Goal: Navigation & Orientation: Find specific page/section

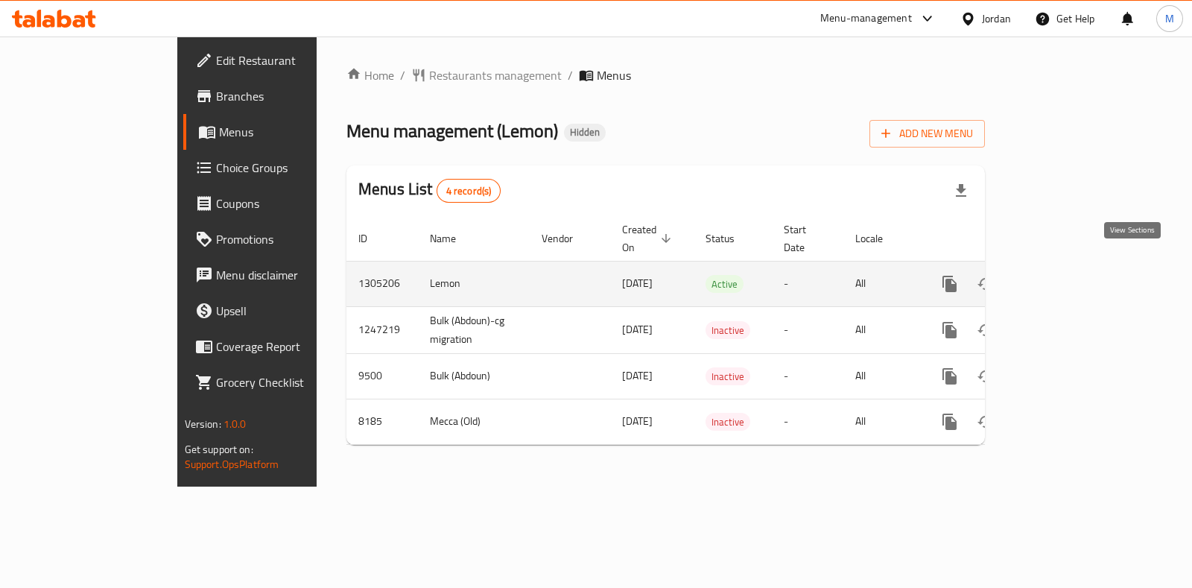
click at [1066, 275] on icon "enhanced table" at bounding box center [1057, 284] width 18 height 18
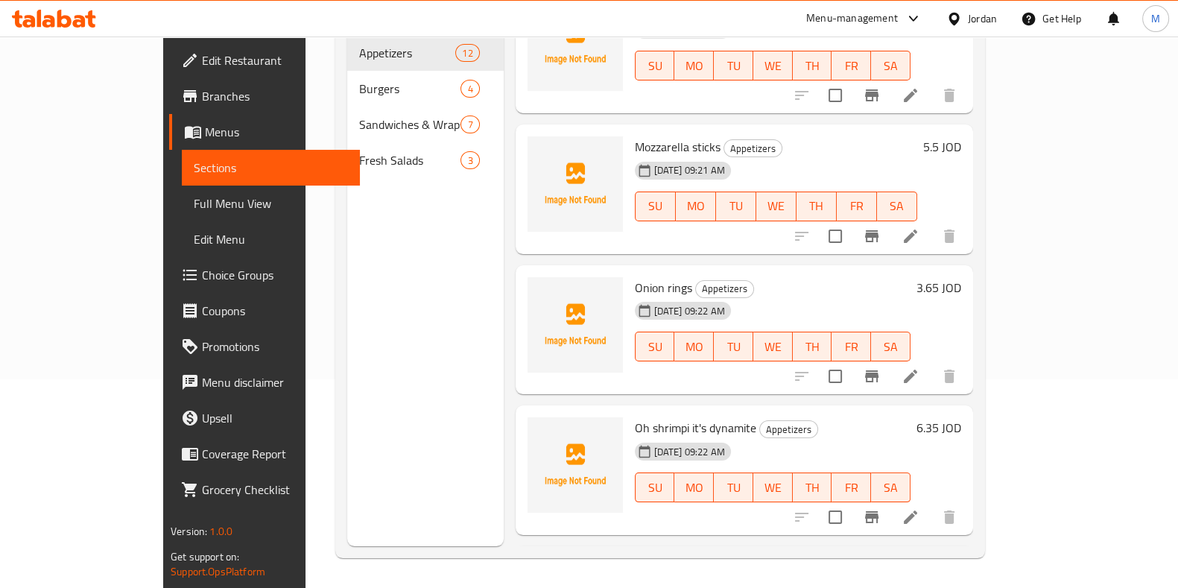
scroll to position [279, 0]
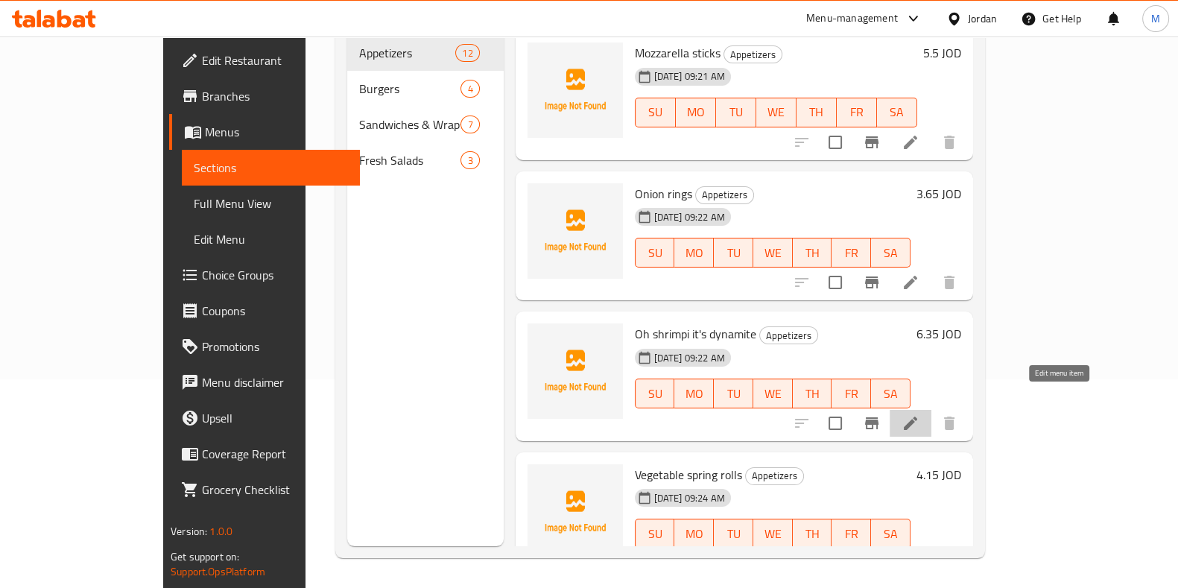
click at [919, 414] on icon at bounding box center [910, 423] width 18 height 18
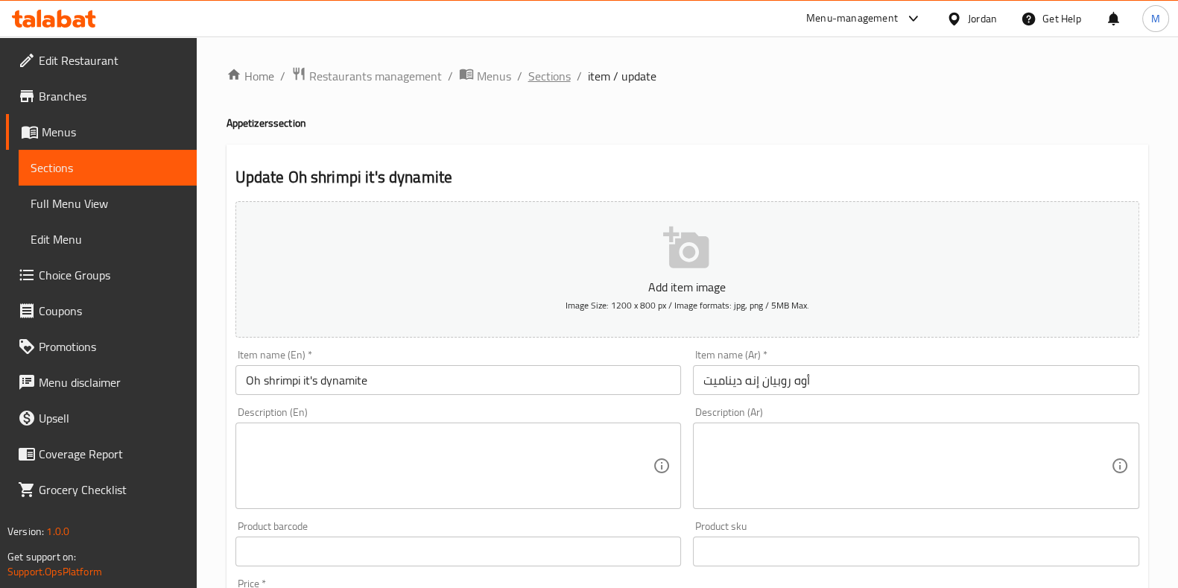
click at [545, 74] on span "Sections" at bounding box center [549, 76] width 42 height 18
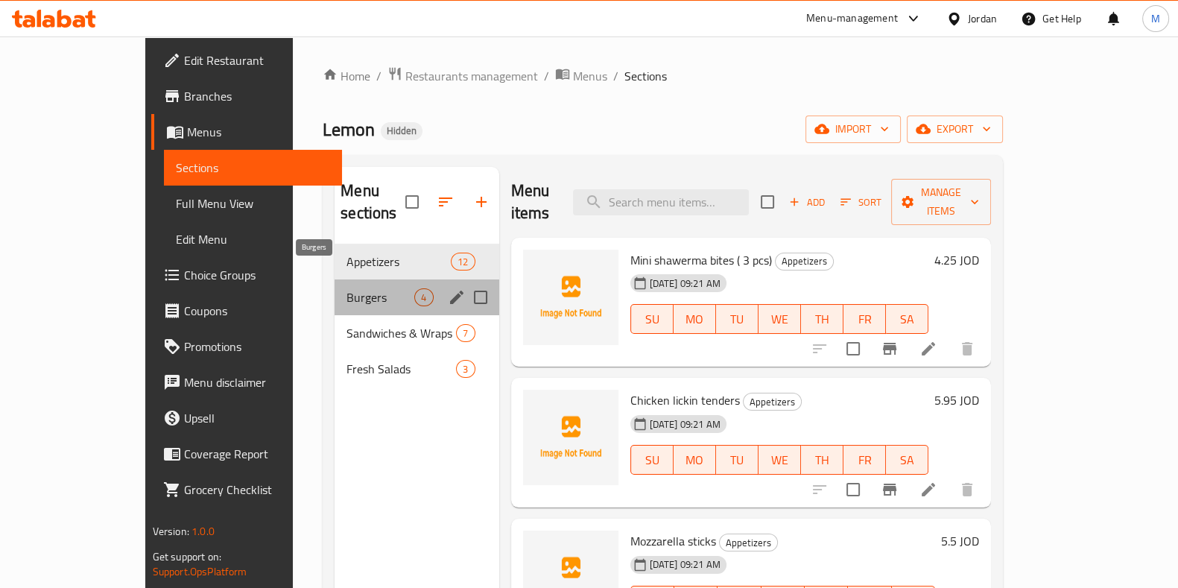
click at [346, 288] on span "Burgers" at bounding box center [380, 297] width 68 height 18
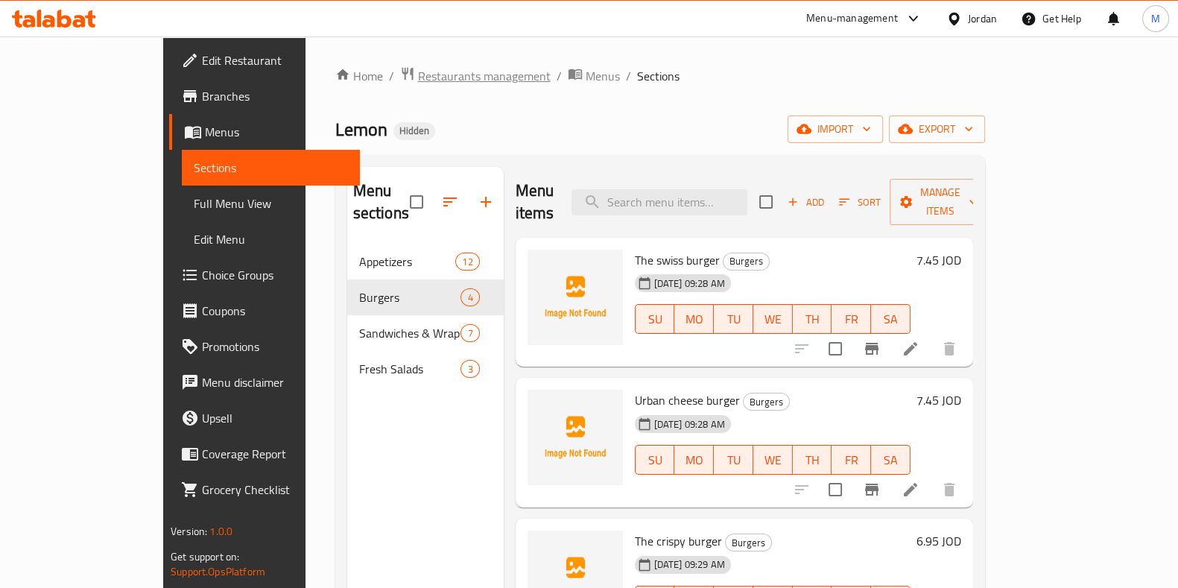
click at [418, 69] on span "Restaurants management" at bounding box center [484, 76] width 133 height 18
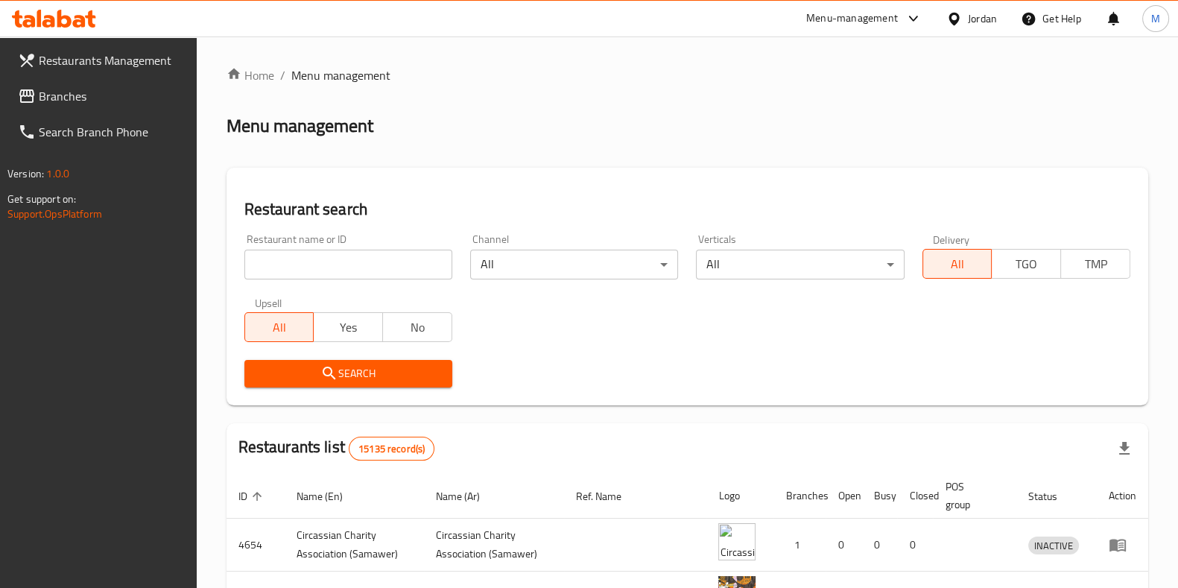
click at [102, 57] on span "Restaurants Management" at bounding box center [112, 60] width 146 height 18
